Goal: Navigation & Orientation: Find specific page/section

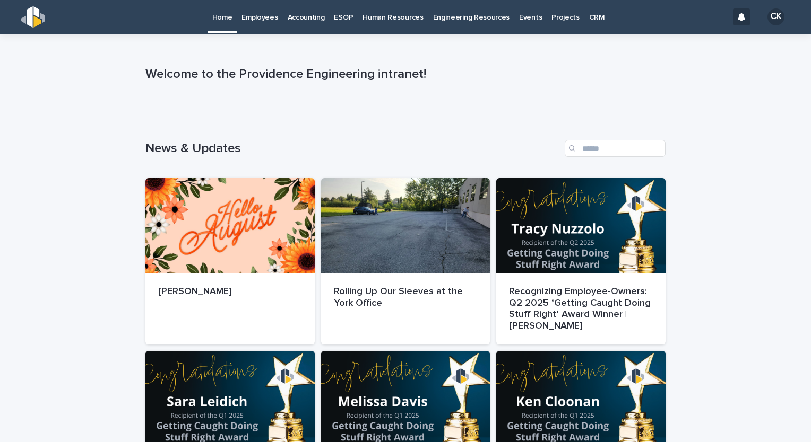
click at [253, 19] on p "Employees" at bounding box center [259, 11] width 36 height 22
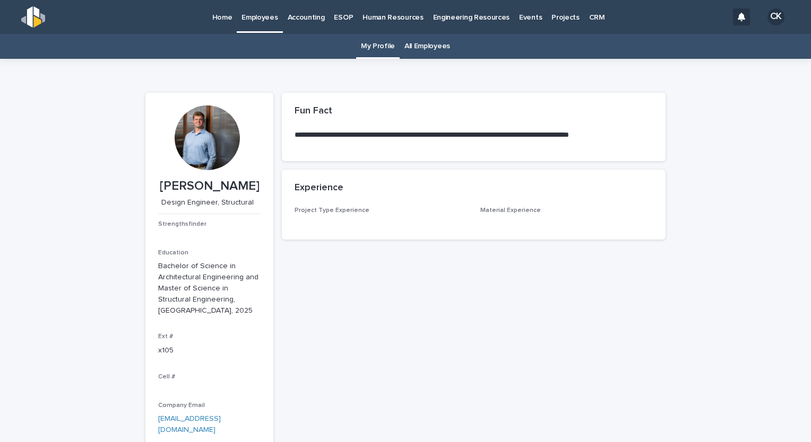
click at [423, 48] on link "All Employees" at bounding box center [427, 46] width 46 height 25
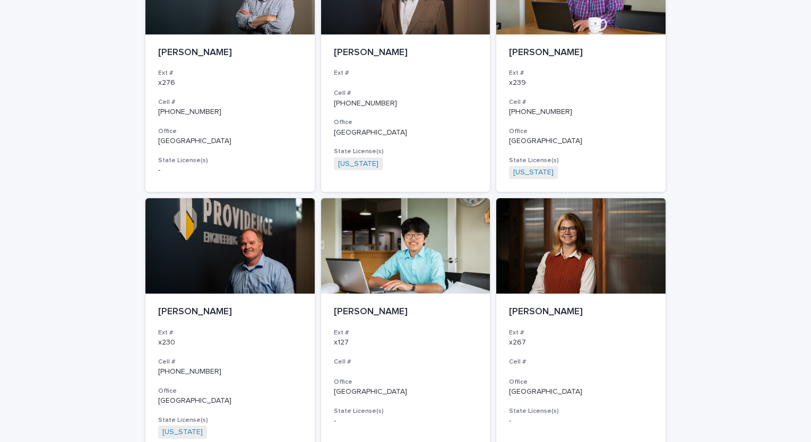
scroll to position [1857, 0]
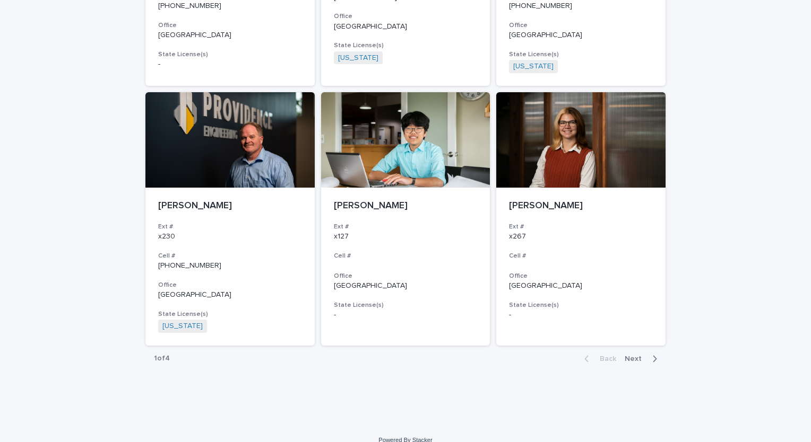
click at [631, 355] on span "Next" at bounding box center [635, 358] width 23 height 7
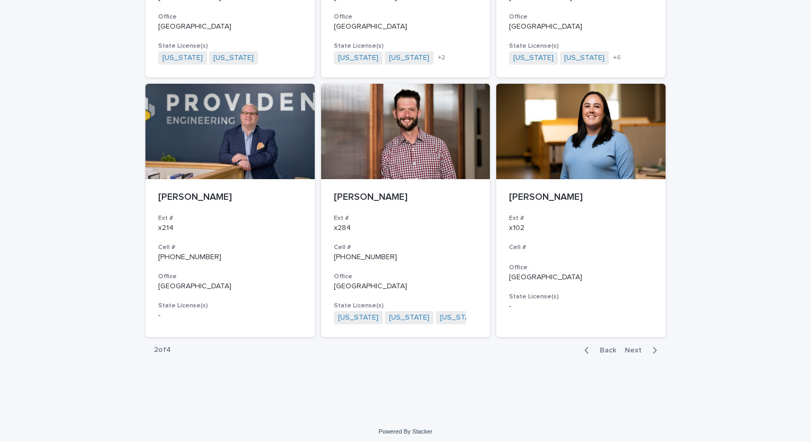
click at [605, 352] on span "Back" at bounding box center [604, 350] width 23 height 7
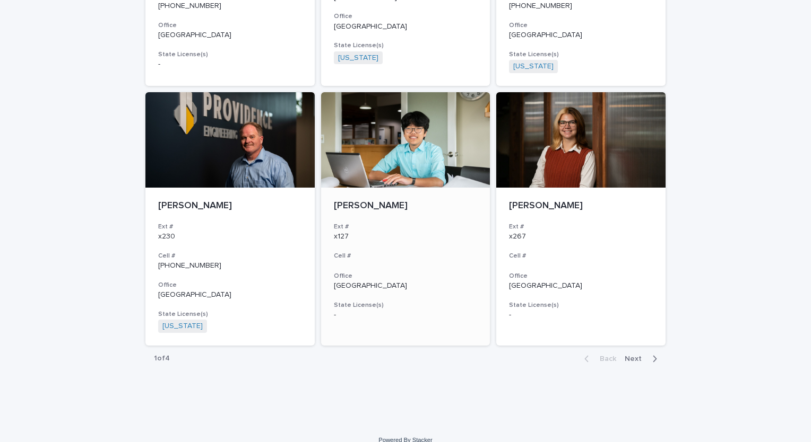
click at [424, 198] on div "[PERSON_NAME]" at bounding box center [406, 205] width 144 height 14
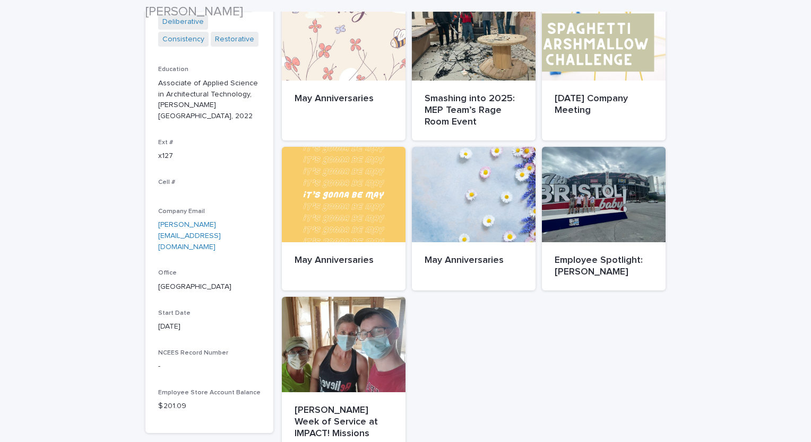
scroll to position [265, 0]
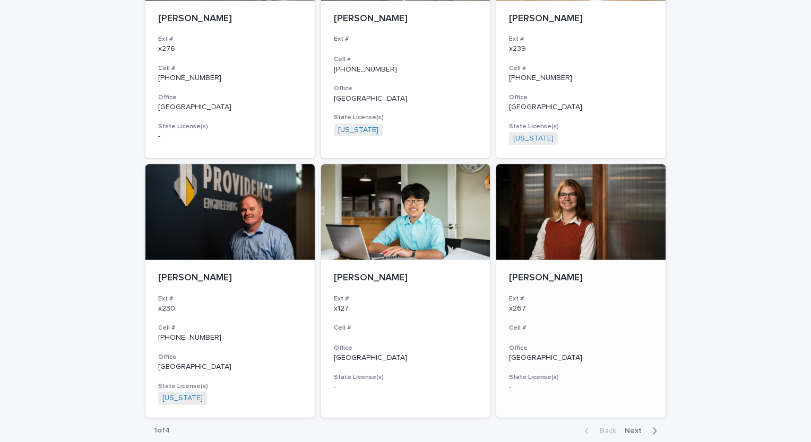
scroll to position [1869, 0]
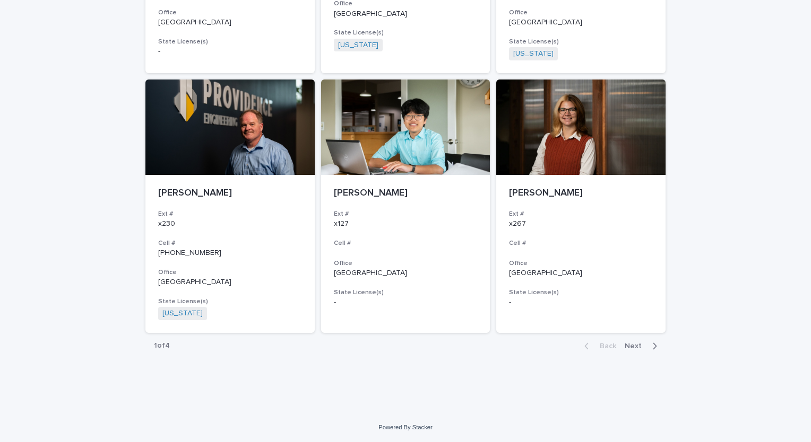
click at [624, 345] on span "Next" at bounding box center [635, 346] width 23 height 7
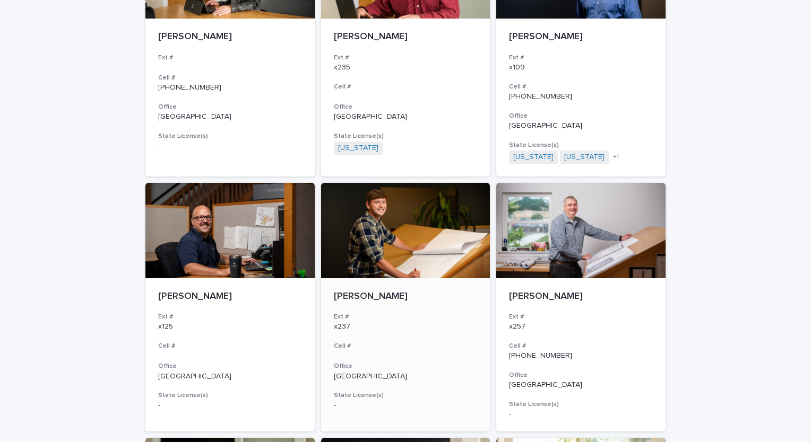
scroll to position [159, 0]
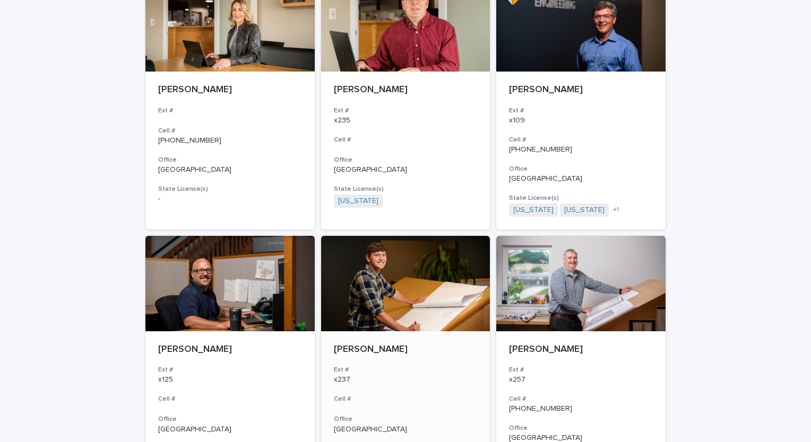
click at [361, 223] on section "[PERSON_NAME] Ext # x235 Cell # Office Doylestown State License(s) [US_STATE] +…" at bounding box center [405, 103] width 169 height 254
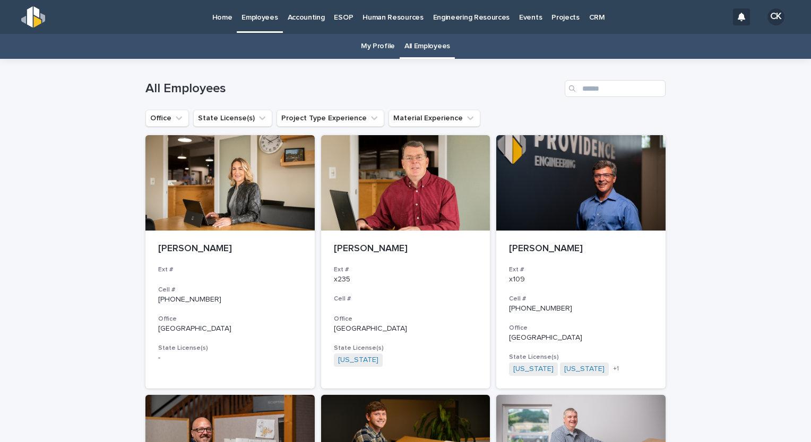
scroll to position [34, 0]
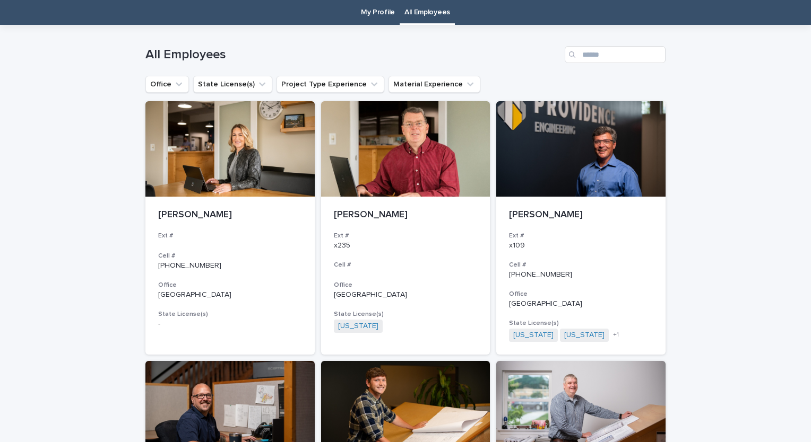
click at [367, 390] on div at bounding box center [405, 408] width 169 height 95
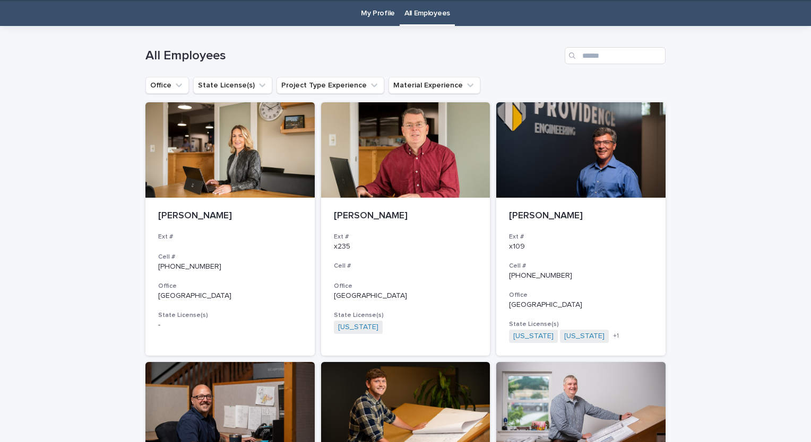
scroll to position [34, 0]
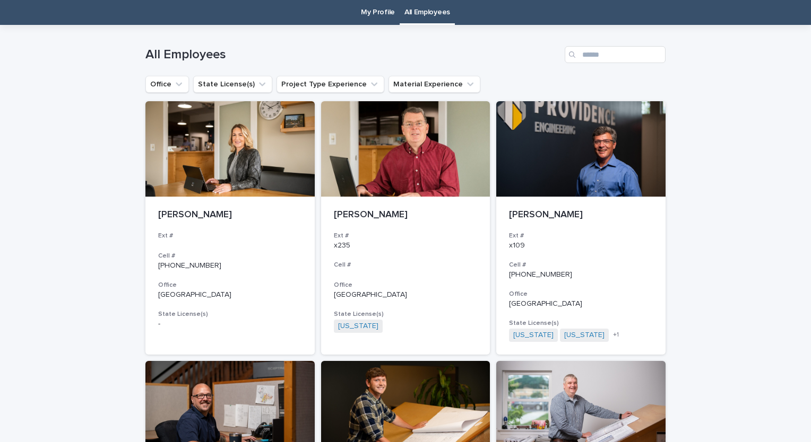
click at [369, 10] on link "My Profile" at bounding box center [378, 12] width 34 height 25
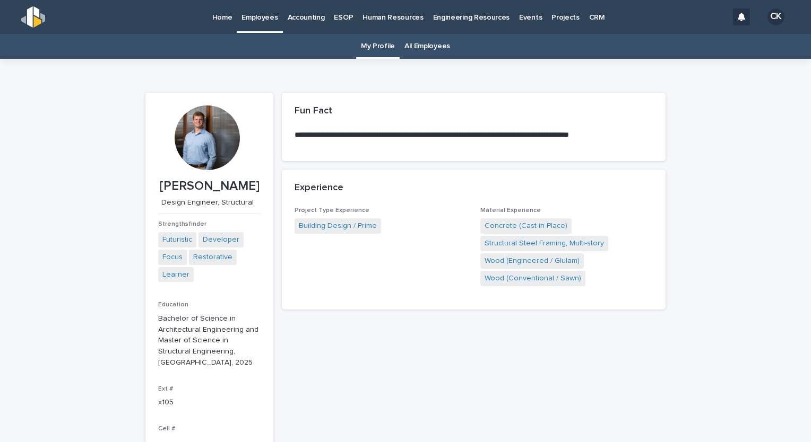
click at [232, 16] on div "Home" at bounding box center [222, 11] width 30 height 22
